Goal: Information Seeking & Learning: Learn about a topic

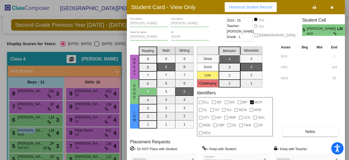
scroll to position [93, 0]
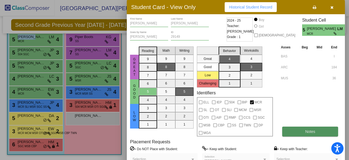
click at [318, 129] on button "Notes" at bounding box center [310, 131] width 56 height 10
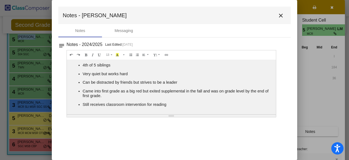
click at [281, 14] on mat-icon "close" at bounding box center [281, 15] width 7 height 7
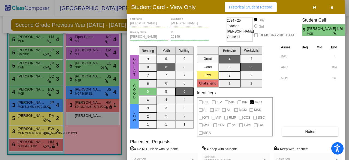
click at [22, 49] on div at bounding box center [174, 80] width 349 height 160
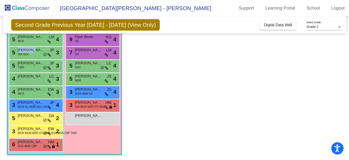
click at [22, 49] on span "[PERSON_NAME]" at bounding box center [31, 49] width 27 height 5
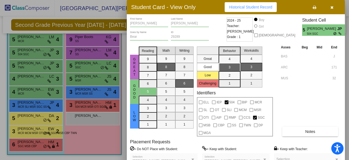
click at [33, 67] on div at bounding box center [174, 80] width 349 height 160
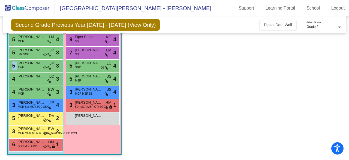
click at [33, 67] on div "5 [PERSON_NAME] TWN JP lock do_not_disturb_alt 3" at bounding box center [35, 65] width 52 height 11
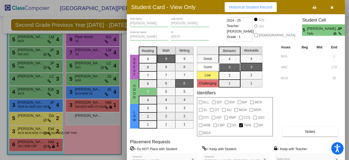
click at [92, 102] on div at bounding box center [174, 80] width 349 height 160
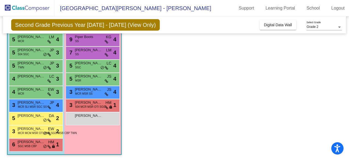
click at [92, 102] on span "[PERSON_NAME]" at bounding box center [88, 102] width 27 height 5
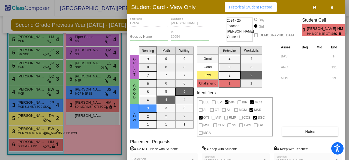
click at [27, 130] on div at bounding box center [174, 80] width 349 height 160
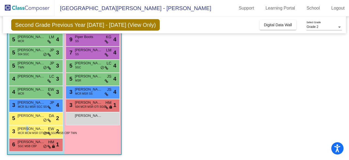
click at [27, 130] on span "[PERSON_NAME]" at bounding box center [31, 128] width 27 height 5
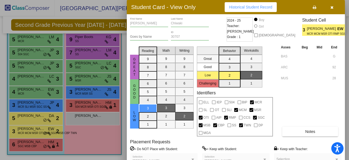
click at [38, 141] on div at bounding box center [174, 80] width 349 height 160
click at [38, 141] on span "[PERSON_NAME]" at bounding box center [31, 141] width 27 height 5
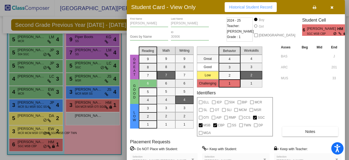
click at [27, 115] on div at bounding box center [174, 80] width 349 height 160
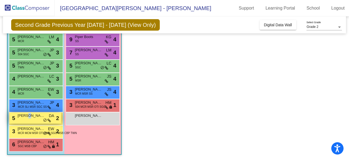
click at [28, 115] on span "[PERSON_NAME]" at bounding box center [31, 115] width 27 height 5
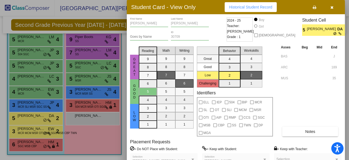
click at [24, 105] on div at bounding box center [174, 80] width 349 height 160
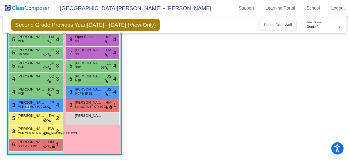
click at [24, 105] on span "MCR SLI MSR SGC SS" at bounding box center [32, 107] width 29 height 4
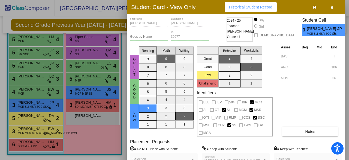
click at [25, 90] on div at bounding box center [174, 80] width 349 height 160
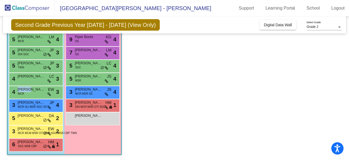
click at [25, 90] on span "[PERSON_NAME]" at bounding box center [31, 89] width 27 height 5
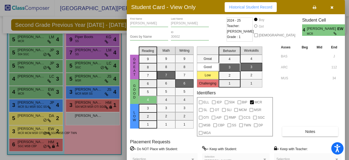
click at [25, 79] on div at bounding box center [174, 80] width 349 height 160
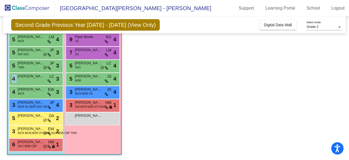
click at [25, 79] on div "4 [PERSON_NAME] [PERSON_NAME] lock do_not_disturb_alt 3" at bounding box center [35, 78] width 52 height 11
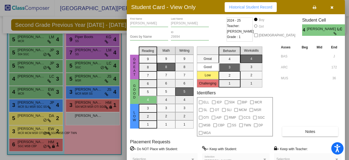
click at [28, 65] on div at bounding box center [174, 80] width 349 height 160
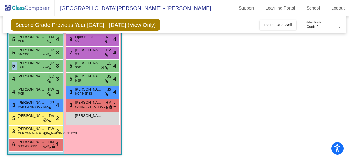
click at [28, 65] on div "5 [PERSON_NAME] TWN JP lock do_not_disturb_alt 3" at bounding box center [35, 65] width 52 height 11
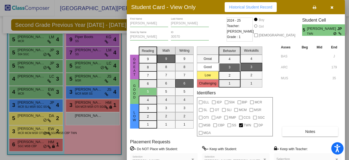
click at [28, 51] on div at bounding box center [174, 80] width 349 height 160
click at [28, 51] on span "[PERSON_NAME]" at bounding box center [31, 49] width 27 height 5
click at [19, 34] on div at bounding box center [174, 80] width 349 height 160
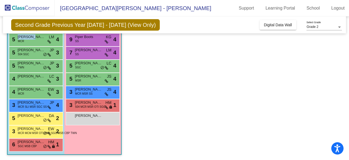
click at [19, 34] on span "[PERSON_NAME]" at bounding box center [31, 36] width 27 height 5
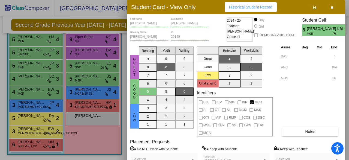
click at [86, 32] on div at bounding box center [174, 80] width 349 height 160
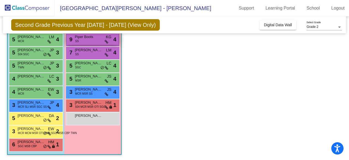
click at [91, 42] on div "9 Piper Boots SS KG lock do_not_disturb_alt 4" at bounding box center [93, 39] width 52 height 11
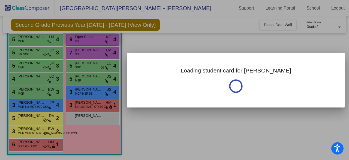
click at [91, 42] on div at bounding box center [174, 80] width 349 height 160
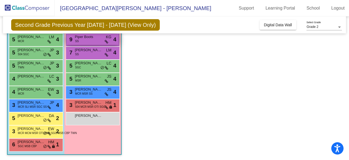
click at [91, 42] on div "9 Piper Boots SS KG lock do_not_disturb_alt 4" at bounding box center [93, 39] width 52 height 11
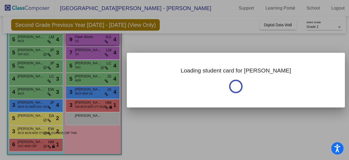
click at [91, 42] on div at bounding box center [174, 80] width 349 height 160
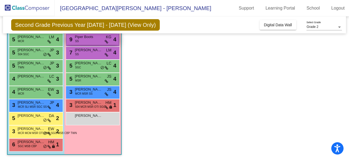
click at [91, 42] on div "9 Piper Boots SS KG lock do_not_disturb_alt 4" at bounding box center [93, 39] width 52 height 11
click at [88, 39] on div "9 Piper Boots SS KG lock do_not_disturb_alt 4" at bounding box center [93, 39] width 52 height 11
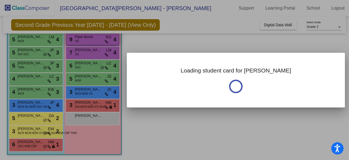
click at [88, 39] on div at bounding box center [174, 80] width 349 height 160
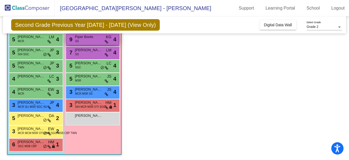
click at [81, 37] on span "Piper Boots" at bounding box center [88, 36] width 27 height 5
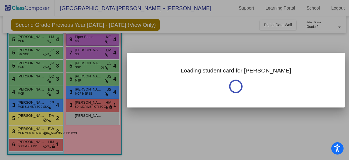
click at [81, 37] on div at bounding box center [174, 80] width 349 height 160
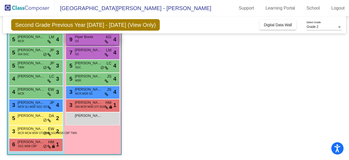
click at [81, 37] on span "Piper Boots" at bounding box center [88, 36] width 27 height 5
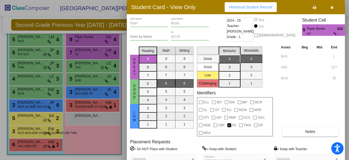
click at [82, 54] on div at bounding box center [174, 80] width 349 height 160
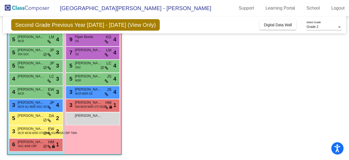
click at [82, 54] on div "7 [PERSON_NAME] SS LM lock do_not_disturb_alt 4" at bounding box center [93, 52] width 52 height 11
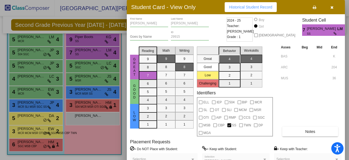
click at [82, 66] on div at bounding box center [174, 80] width 349 height 160
click at [82, 66] on div "5 [PERSON_NAME] SGC LC lock do_not_disturb_alt 4" at bounding box center [93, 65] width 52 height 11
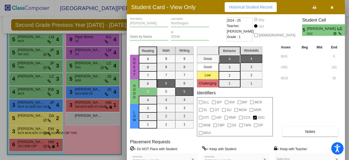
click at [76, 70] on div at bounding box center [174, 80] width 349 height 160
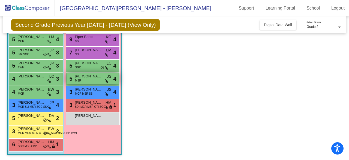
click at [79, 77] on span "[PERSON_NAME]" at bounding box center [88, 75] width 27 height 5
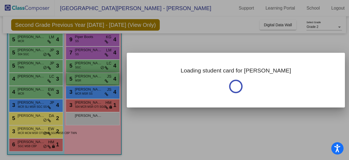
click at [79, 77] on div at bounding box center [174, 80] width 349 height 160
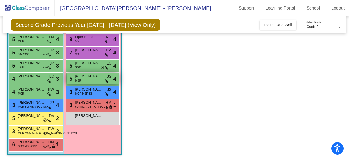
click at [79, 77] on span "[PERSON_NAME]" at bounding box center [88, 75] width 27 height 5
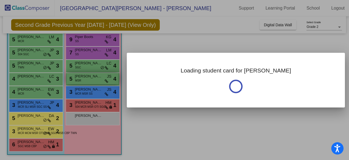
click at [79, 77] on div at bounding box center [174, 80] width 349 height 160
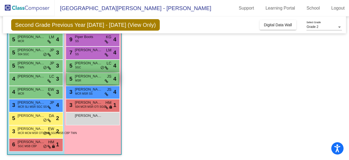
click at [91, 81] on div "5 [PERSON_NAME] MSR JS lock do_not_disturb_alt 4" at bounding box center [93, 78] width 52 height 11
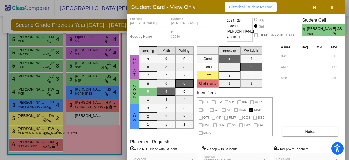
click at [91, 93] on div at bounding box center [174, 80] width 349 height 160
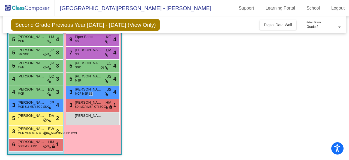
click at [91, 93] on span "MCR MSR SS" at bounding box center [83, 93] width 17 height 4
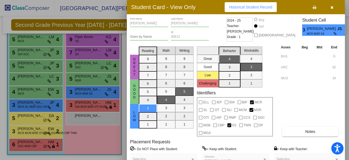
click at [93, 106] on div at bounding box center [174, 80] width 349 height 160
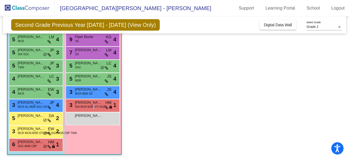
click at [93, 106] on span "504 MCR MSR OTI SGC" at bounding box center [90, 107] width 30 height 4
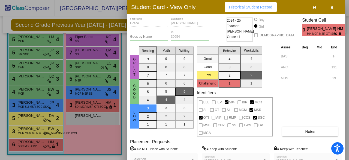
click at [92, 115] on div at bounding box center [174, 80] width 349 height 160
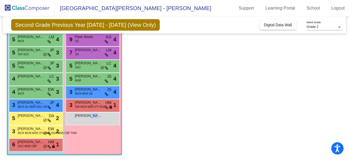
click at [92, 115] on span "[PERSON_NAME]" at bounding box center [88, 115] width 27 height 5
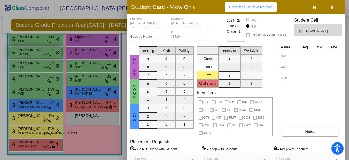
click at [32, 54] on div at bounding box center [174, 80] width 349 height 160
click at [32, 54] on div "5 [PERSON_NAME] 504 SGC JP lock do_not_disturb_alt 3" at bounding box center [35, 52] width 52 height 11
